Goal: Task Accomplishment & Management: Complete application form

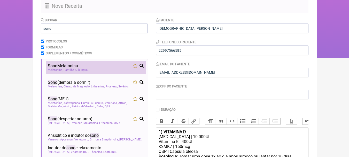
type input "sono"
click at [106, 67] on div "Sono Melatonina" at bounding box center [96, 65] width 96 height 5
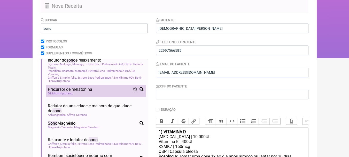
scroll to position [155, 0]
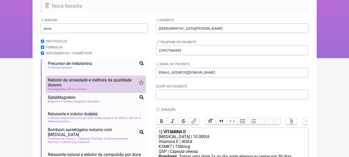
click at [111, 87] on span "Redutor da ansiedade e melhora da qualidade do sono" at bounding box center [93, 82] width 91 height 10
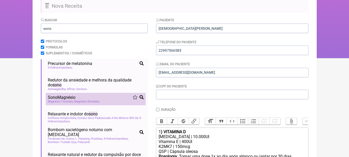
click at [111, 100] on div "Sono Magnésio" at bounding box center [96, 97] width 96 height 5
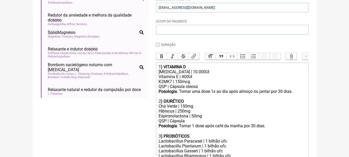
scroll to position [123, 0]
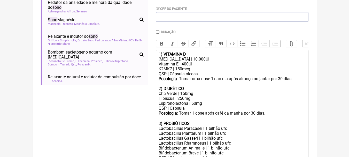
click at [209, 61] on div "[MEDICAL_DATA] | 10.000UI Vitamina E | 400UI" at bounding box center [232, 62] width 147 height 10
click at [200, 66] on div "[MEDICAL_DATA] | 10.000UI Vitamina E | 400UI" at bounding box center [232, 62] width 147 height 10
click at [211, 63] on div "[MEDICAL_DATA] | 10.000UI Vitamina E | 400UI" at bounding box center [232, 62] width 147 height 10
click at [201, 66] on div "[MEDICAL_DATA] | 10.000UI Vitamina E | 400UI" at bounding box center [232, 62] width 147 height 10
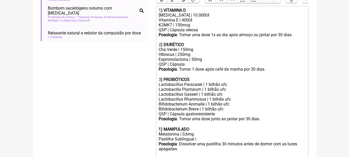
scroll to position [174, 0]
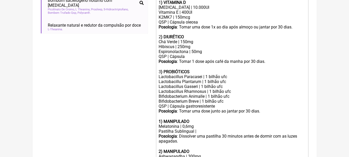
click at [191, 39] on div "Posologia : Tomar uma dose 1x ao dia após almoço ou jantar por 30 dias. 2 ) DIU…" at bounding box center [232, 32] width 147 height 15
click at [210, 54] on div "Hibiscus | 250mg Espironolactona | 50mg" at bounding box center [232, 49] width 147 height 10
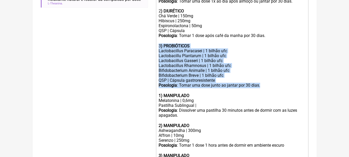
drag, startPoint x: 265, startPoint y: 89, endPoint x: 142, endPoint y: 51, distance: 129.2
click at [142, 51] on form "Buscar sono Protocolos Formulas Suplementos / Cosméticos Sono Melatonina Melato…" at bounding box center [175, 35] width 268 height 346
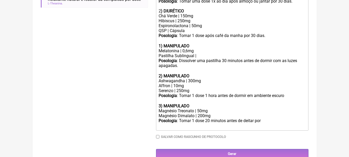
click at [161, 43] on div at bounding box center [232, 40] width 147 height 5
click at [161, 48] on strong "1) MANIPULADO" at bounding box center [174, 45] width 31 height 5
click at [188, 48] on strong ") MANIPULADO" at bounding box center [175, 45] width 28 height 5
drag, startPoint x: 190, startPoint y: 50, endPoint x: 164, endPoint y: 51, distance: 25.6
click at [164, 48] on strong ") MANIPULADO" at bounding box center [175, 45] width 28 height 5
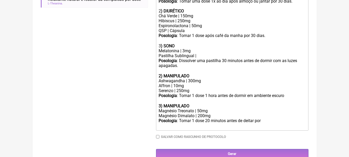
click at [201, 58] on div "Pastilha Sublingual |" at bounding box center [232, 55] width 147 height 5
drag, startPoint x: 194, startPoint y: 59, endPoint x: 156, endPoint y: 59, distance: 37.4
click at [156, 59] on trix-editor "1 ) VITAMINA D [MEDICAL_DATA] | 10.000UI Vitamina E | 400UI K2MK7 | 150mcg QSP …" at bounding box center [232, 51] width 152 height 158
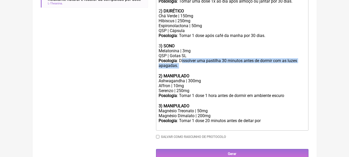
click at [181, 68] on div "Posologia : Dissolver uma pastilha 30 minutos antes de dormir com as luzes apag…" at bounding box center [232, 65] width 147 height 15
drag, startPoint x: 179, startPoint y: 64, endPoint x: 182, endPoint y: 68, distance: 5.0
click at [182, 68] on div "Posologia : Dissolver uma pastilha 30 minutos antes de dormir com as luzes apag…" at bounding box center [232, 65] width 147 height 15
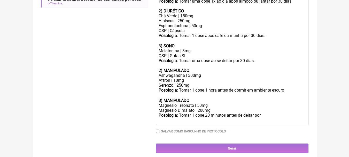
click at [213, 108] on div "Magnésio Treonato | 50mg" at bounding box center [232, 105] width 147 height 5
click at [200, 108] on div "Magnésio Treonato | 50mg" at bounding box center [232, 105] width 147 height 5
click at [210, 113] on div "Magnésio Dimalato | 200mg" at bounding box center [232, 110] width 147 height 5
click at [192, 87] on div "Serenzo | 250mg" at bounding box center [232, 85] width 147 height 5
drag, startPoint x: 195, startPoint y: 88, endPoint x: 153, endPoint y: 88, distance: 42.1
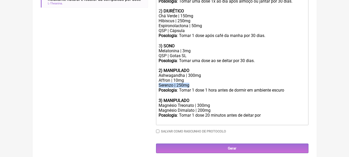
click at [153, 88] on form "Buscar sono Protocolos Formulas Suplementos / Cosméticos Sono Melatonina Melato…" at bounding box center [175, 7] width 268 height 291
drag, startPoint x: 205, startPoint y: 79, endPoint x: 151, endPoint y: 79, distance: 53.5
click at [151, 79] on form "Buscar sono Protocolos Formulas Suplementos / Cosméticos Sono Melatonina Melato…" at bounding box center [175, 7] width 268 height 291
copy div "Ashwagandha | 300mg"
click at [220, 113] on div "Magnésio Dimalato | 200mg" at bounding box center [232, 110] width 147 height 5
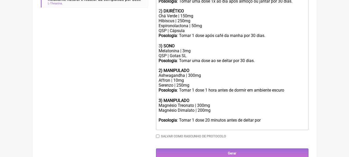
paste trix-editor "Ashwagandha | 300mg"
click at [193, 117] on div "Magnésio Dimalato | 200mg Ashwagandha | 300mg" at bounding box center [232, 113] width 147 height 10
click at [194, 117] on div "Magnésio Dimalato | 200mg Ashwagandha | 300mg" at bounding box center [232, 113] width 147 height 10
click at [202, 117] on div "Magnésio Dimalato | 200mg Ashwagandha | 150mg" at bounding box center [232, 113] width 147 height 10
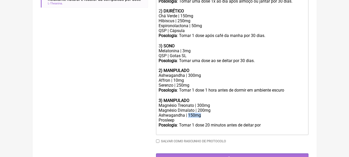
copy div "150mg"
paste trix-editor "150mg"
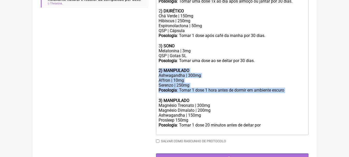
drag, startPoint x: 297, startPoint y: 94, endPoint x: 146, endPoint y: 73, distance: 152.4
click at [146, 73] on form "Buscar sono Protocolos Formulas Suplementos / Cosméticos Sono Melatonina Melato…" at bounding box center [175, 12] width 268 height 300
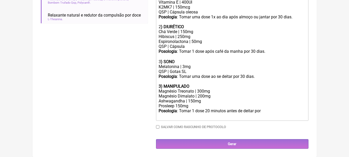
scroll to position [188, 0]
click at [161, 86] on strong "3) MANIPULADO" at bounding box center [174, 86] width 31 height 5
click at [223, 90] on div "Magnésio Treonato | 300mg" at bounding box center [232, 91] width 147 height 5
click at [188, 72] on div "QSP | Gotas SL" at bounding box center [232, 71] width 147 height 5
drag, startPoint x: 191, startPoint y: 48, endPoint x: 139, endPoint y: 47, distance: 51.9
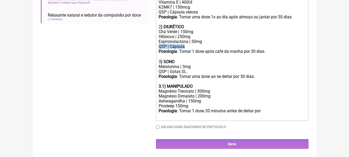
click at [139, 47] on form "Buscar sono Protocolos Formulas Suplementos / Cosméticos Sono Melatonina Melato…" at bounding box center [175, 13] width 268 height 270
copy div "QSP | Cápsula"
click at [198, 106] on div "Magnésio Dimalato | 200mg Ashwagandha | 150mg Prosleep 150mg" at bounding box center [232, 100] width 147 height 15
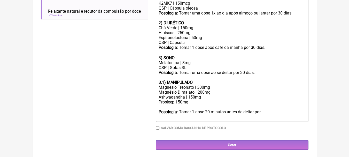
scroll to position [193, 0]
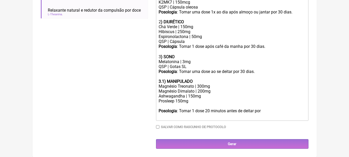
paste trix-editor "QSP | Cápsula"
click at [204, 109] on div "Posologia : Tomar 1 dose 20 minutos antes de deitar por ㅤ" at bounding box center [232, 113] width 147 height 10
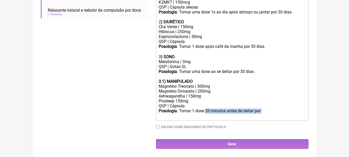
drag, startPoint x: 206, startPoint y: 111, endPoint x: 269, endPoint y: 111, distance: 63.8
click at [269, 111] on div "Posologia : Tomar 1 dose 20 minutos antes de deitar por ㅤ" at bounding box center [232, 113] width 147 height 10
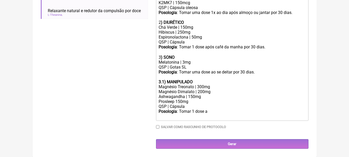
scroll to position [193, 0]
drag, startPoint x: 196, startPoint y: 81, endPoint x: 168, endPoint y: 81, distance: 28.1
click at [168, 81] on div "3.1) MANIPULADO" at bounding box center [232, 81] width 147 height 5
click at [212, 95] on div "Magnésio Dimalato | 200mg Ashwagandha | 150mg Prosleep 150mg QSP | Cápsula" at bounding box center [232, 99] width 147 height 20
click at [209, 94] on div "Magnésio Dimalato | 200mg Ashwagandha | 150mg Prosleep 150mg QSP | Cápsula" at bounding box center [232, 99] width 147 height 20
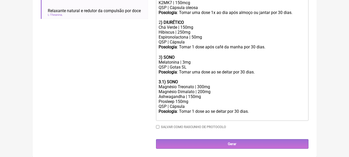
click at [209, 98] on div "Magnésio Dimalato | 200mg Ashwagandha | 150mg Prosleep 150mg QSP | Cápsula" at bounding box center [232, 99] width 147 height 20
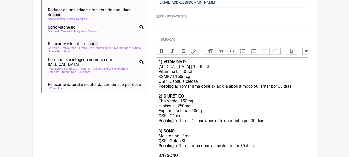
scroll to position [141, 0]
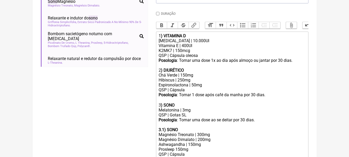
click at [214, 46] on div "[MEDICAL_DATA] | 10.000UI Vitamina E | 400UI" at bounding box center [232, 43] width 147 height 10
click at [206, 48] on div "[MEDICAL_DATA] | 10.000UI Vitamina E | 400UI" at bounding box center [232, 43] width 147 height 10
click at [199, 48] on div "[MEDICAL_DATA] | 10.000UI Vitamina E | 400UI" at bounding box center [232, 43] width 147 height 10
drag, startPoint x: 202, startPoint y: 49, endPoint x: 146, endPoint y: 51, distance: 55.6
click at [146, 51] on form "Buscar sono Protocolos Formulas Suplementos / Cosméticos Sono Melatonina Melato…" at bounding box center [175, 58] width 268 height 275
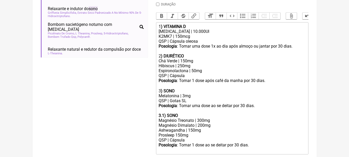
scroll to position [167, 0]
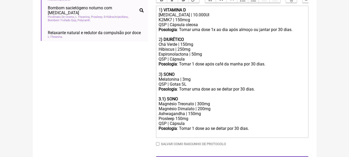
click at [207, 51] on div "Hibiscus | 250mg Espironolactona | 50mg" at bounding box center [232, 52] width 147 height 10
click at [209, 57] on div "Hibiscus | 250mg Espironolactona | 50mg" at bounding box center [232, 52] width 147 height 10
drag, startPoint x: 198, startPoint y: 52, endPoint x: 157, endPoint y: 50, distance: 41.1
click at [157, 50] on trix-editor "1 ) VITAMINA D [MEDICAL_DATA] | 10.000UI K2MK7 | 150mcg QSP | Cápsula oleosa Po…" at bounding box center [232, 72] width 152 height 132
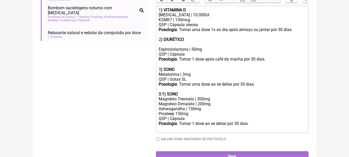
type trix-editor "<div>1<strong>) VITAMINA D</strong></div><div>[MEDICAL_DATA] | 10.000UI</div><d…"
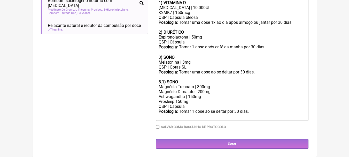
scroll to position [178, 0]
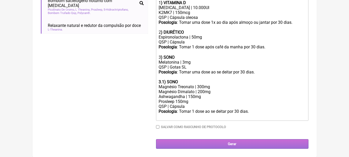
click at [262, 144] on input "Gerar" at bounding box center [232, 144] width 152 height 10
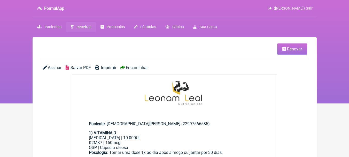
click at [80, 69] on span "Salvar PDF" at bounding box center [80, 67] width 20 height 5
